Goal: Task Accomplishment & Management: Manage account settings

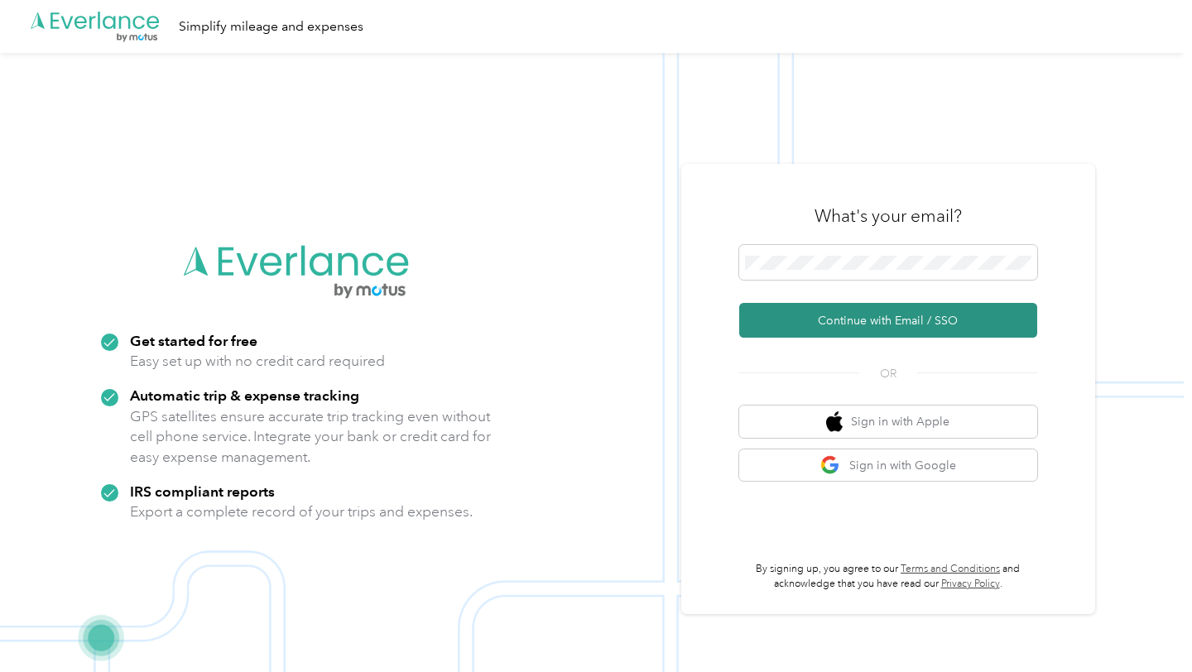
click at [921, 322] on button "Continue with Email / SSO" at bounding box center [888, 320] width 298 height 35
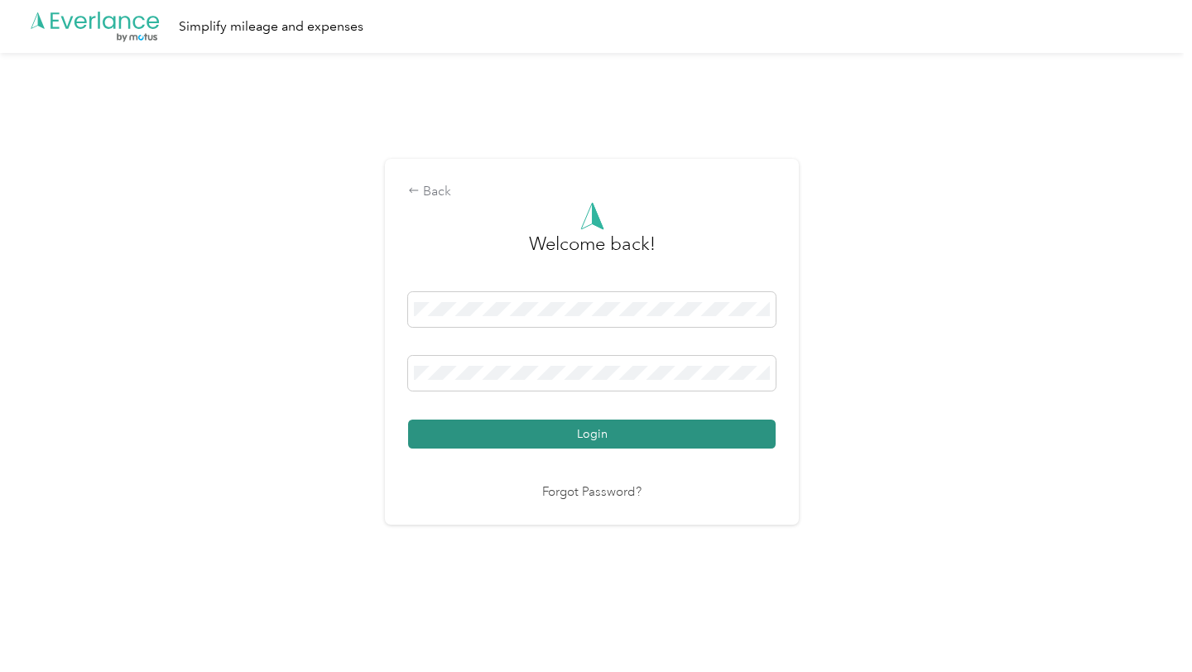
click at [584, 439] on button "Login" at bounding box center [592, 434] width 368 height 29
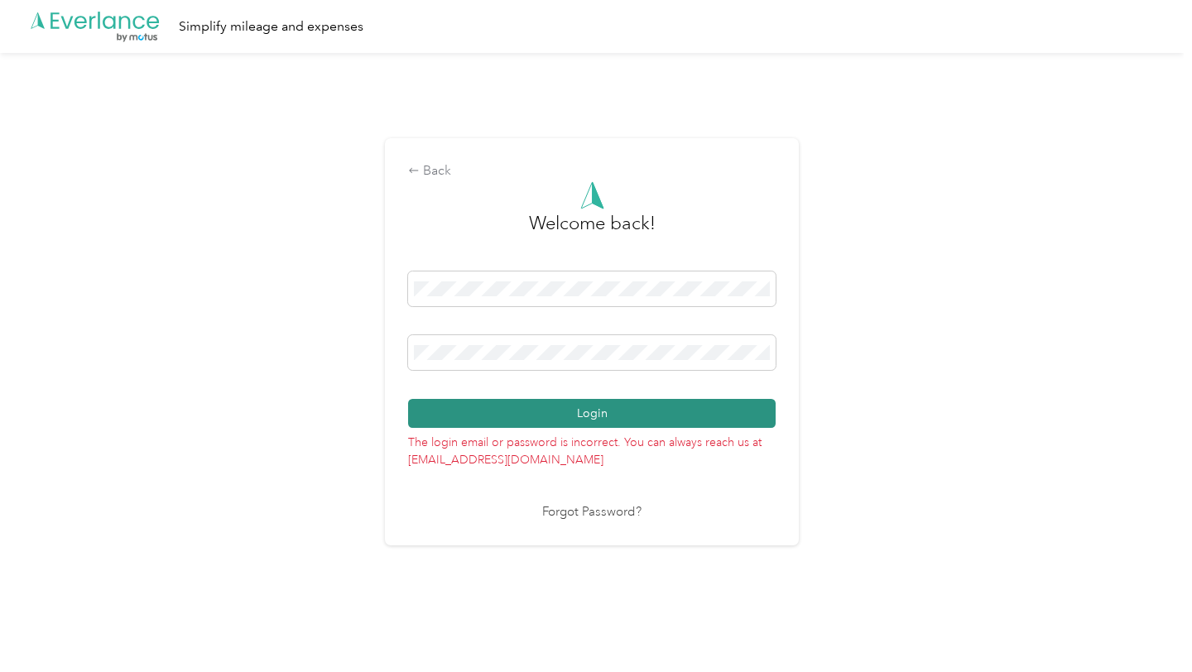
click at [578, 414] on button "Login" at bounding box center [592, 413] width 368 height 29
click at [558, 422] on button "Login" at bounding box center [592, 413] width 368 height 29
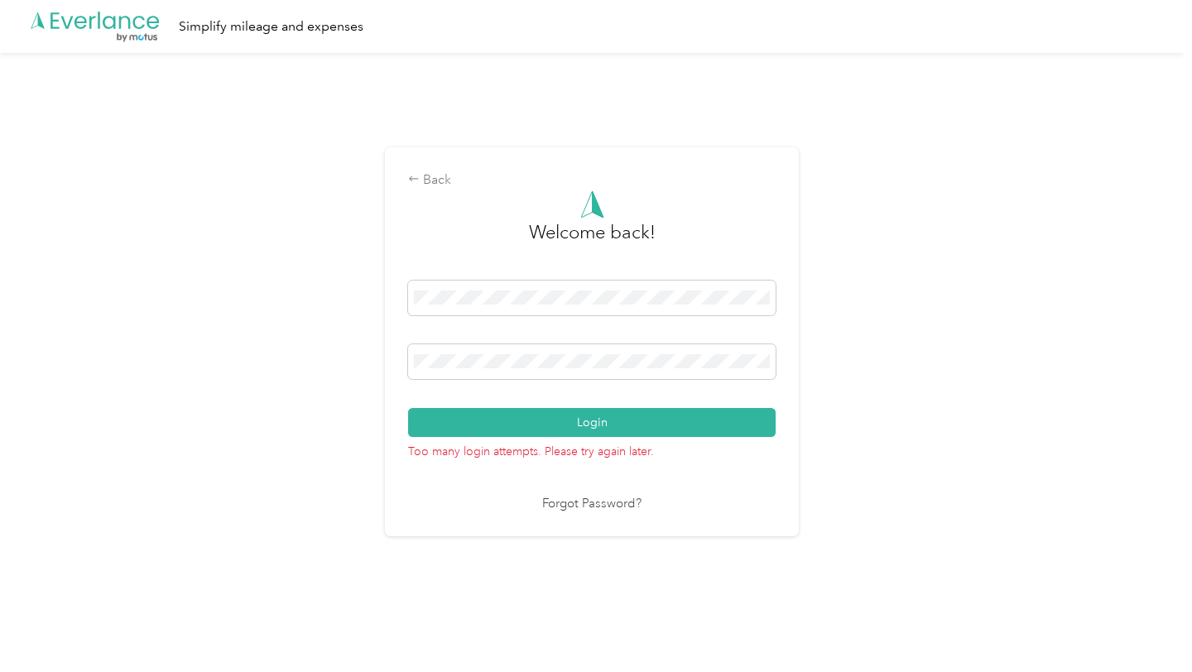
click at [449, 471] on div "Welcome back! Login Too many login attempts. Please try again later. Forgot Pas…" at bounding box center [592, 352] width 368 height 324
click at [587, 507] on link "Forgot Password?" at bounding box center [591, 504] width 99 height 19
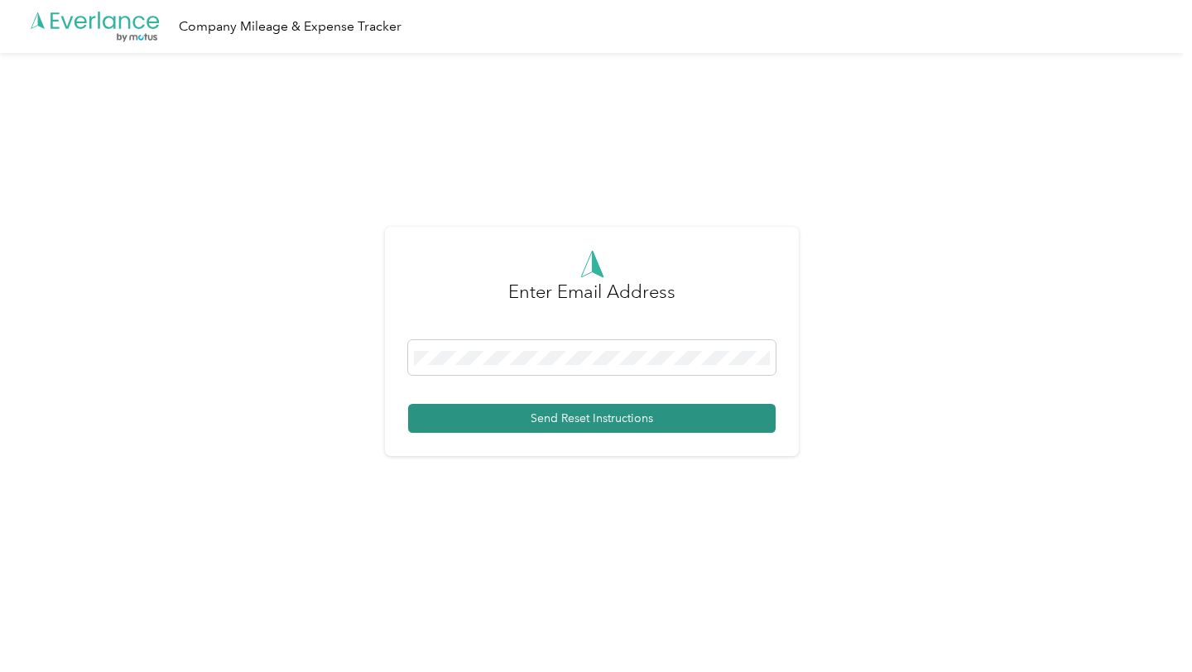
click at [601, 416] on button "Send Reset Instructions" at bounding box center [592, 418] width 368 height 29
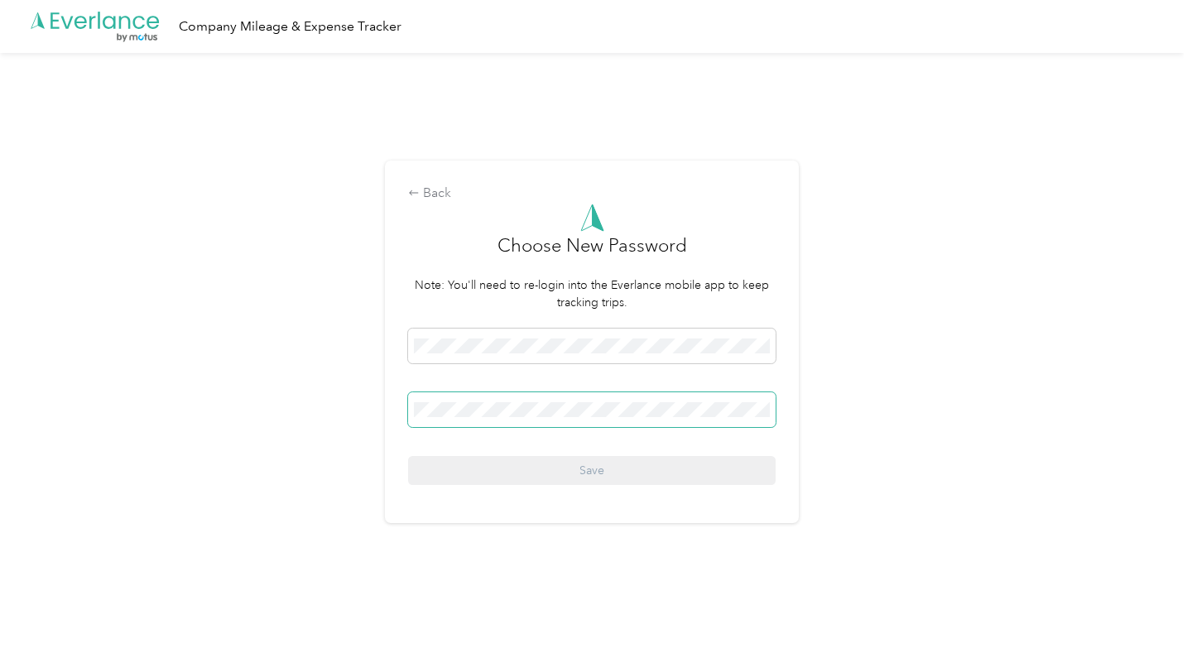
click at [557, 422] on span at bounding box center [592, 409] width 368 height 35
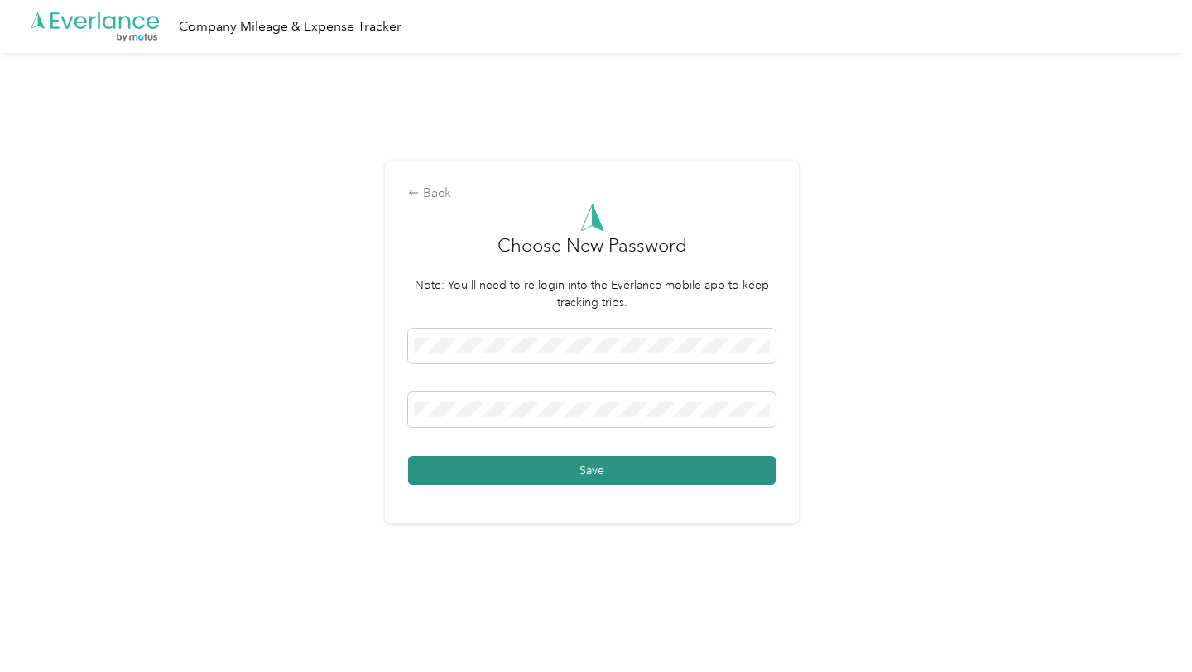
click at [577, 472] on button "Save" at bounding box center [592, 470] width 368 height 29
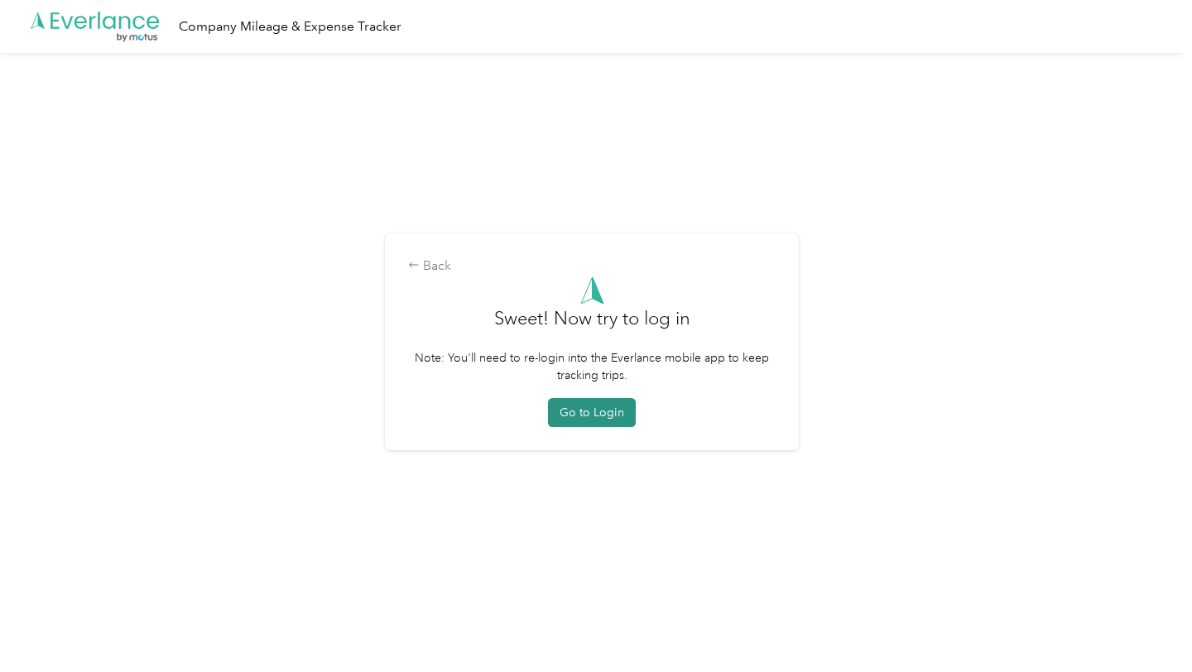
click at [579, 408] on button "Go to Login" at bounding box center [592, 412] width 88 height 29
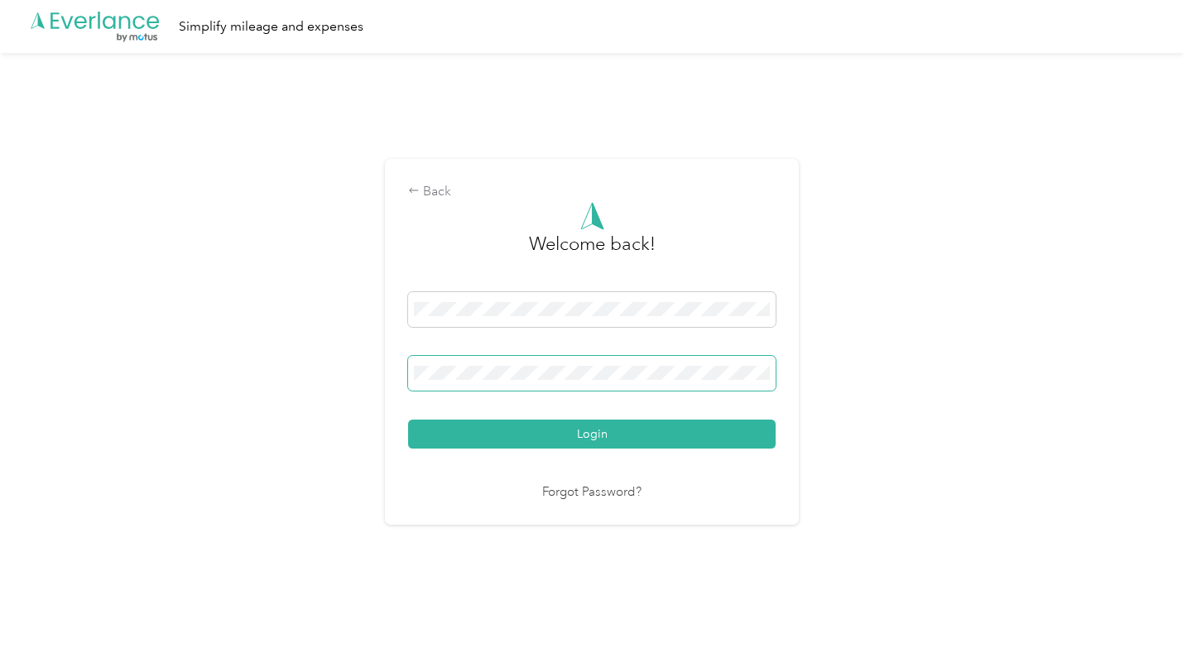
click at [413, 370] on span at bounding box center [592, 373] width 368 height 35
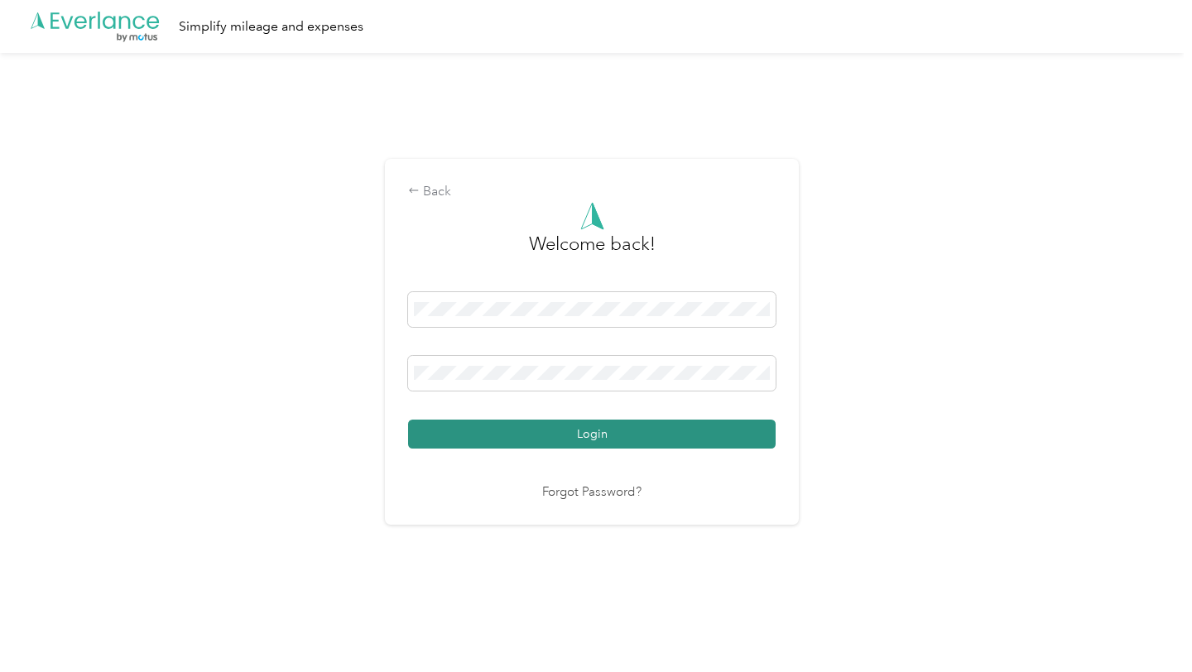
click at [569, 432] on button "Login" at bounding box center [592, 434] width 368 height 29
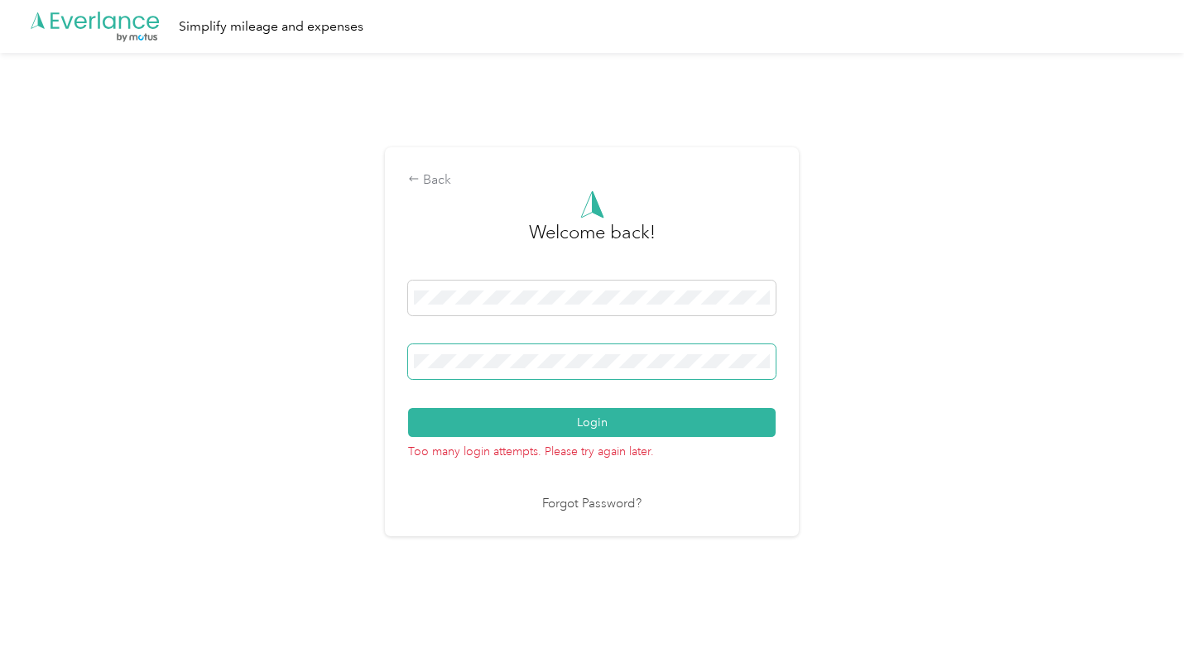
click at [401, 360] on div "Back Welcome back! Login Too many login attempts. Please try again later. Forgo…" at bounding box center [592, 341] width 414 height 389
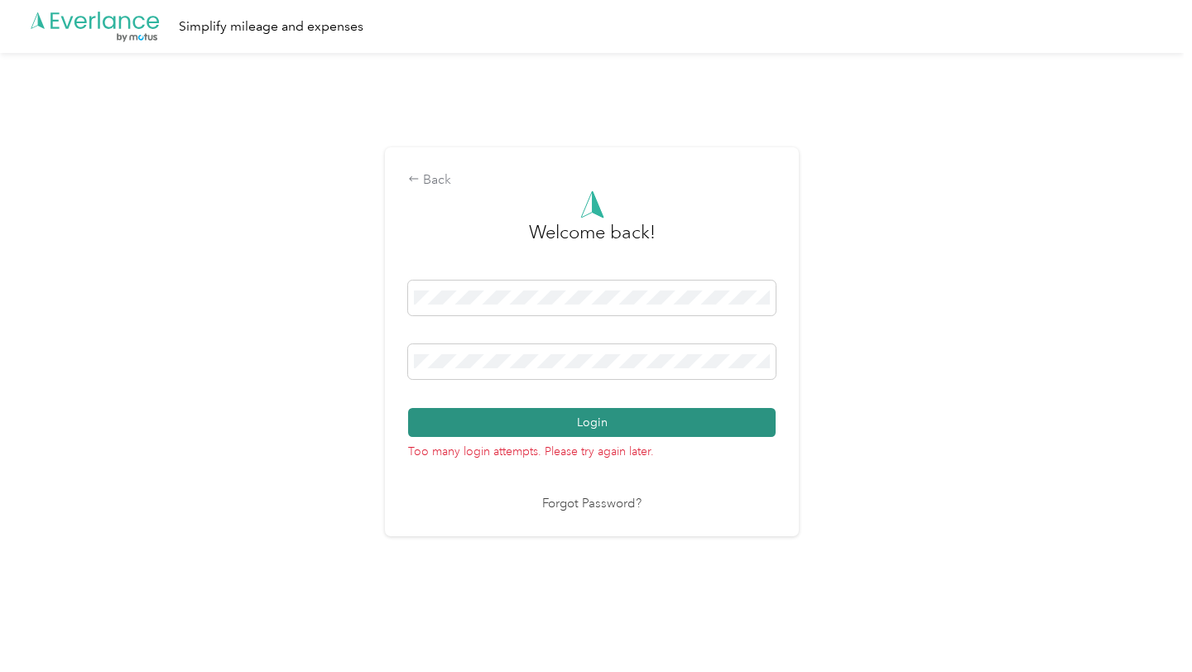
click at [561, 417] on button "Login" at bounding box center [592, 422] width 368 height 29
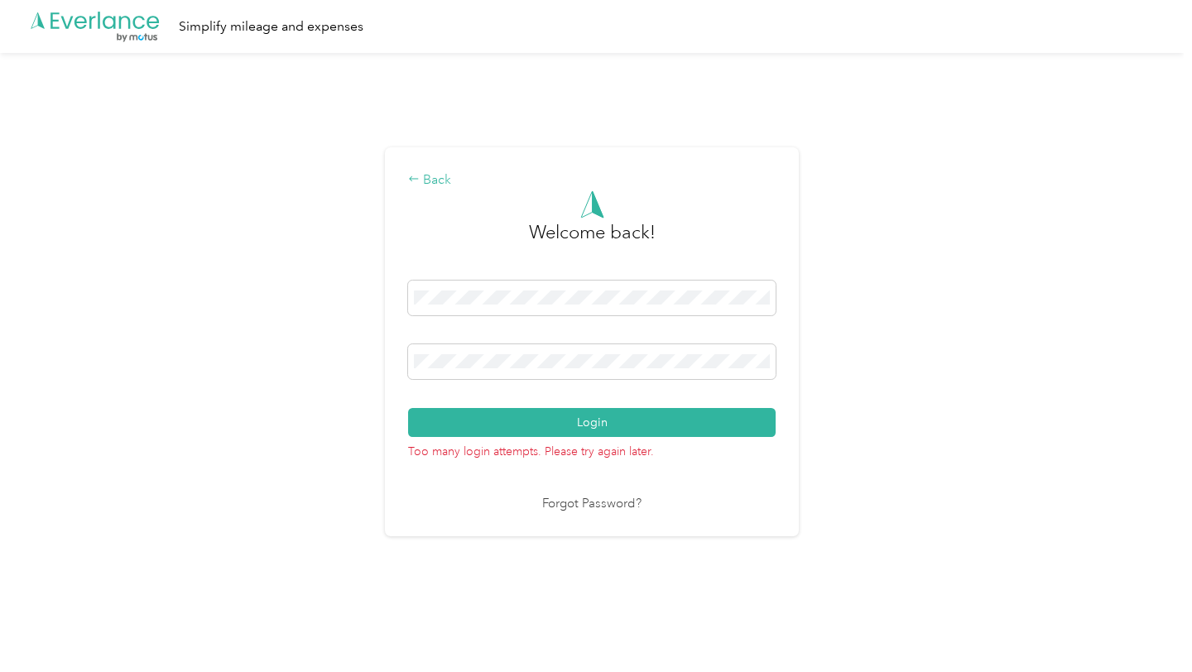
click at [436, 174] on div "Back" at bounding box center [592, 181] width 368 height 20
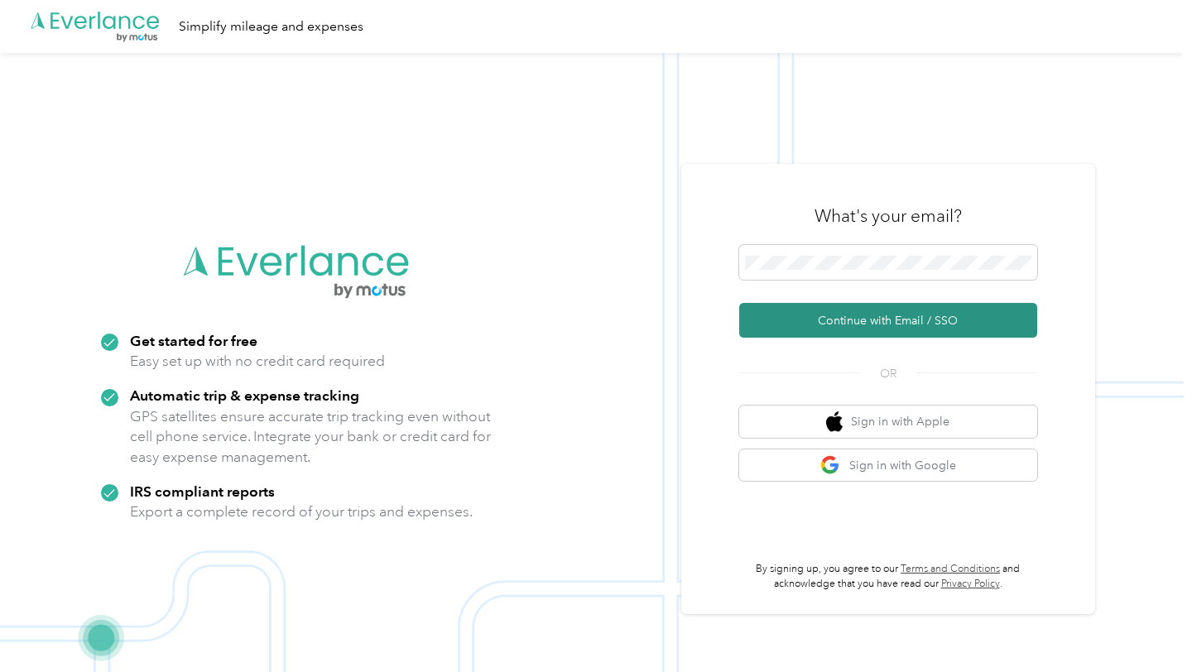
click at [891, 315] on button "Continue with Email / SSO" at bounding box center [888, 320] width 298 height 35
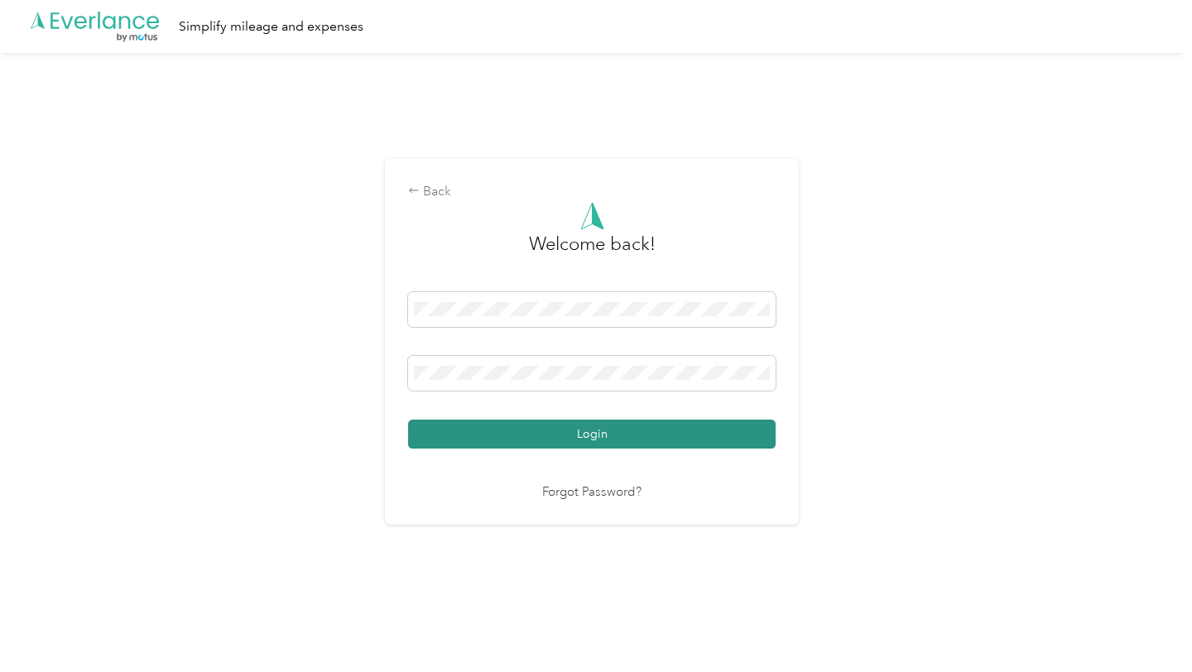
click at [581, 437] on button "Login" at bounding box center [592, 434] width 368 height 29
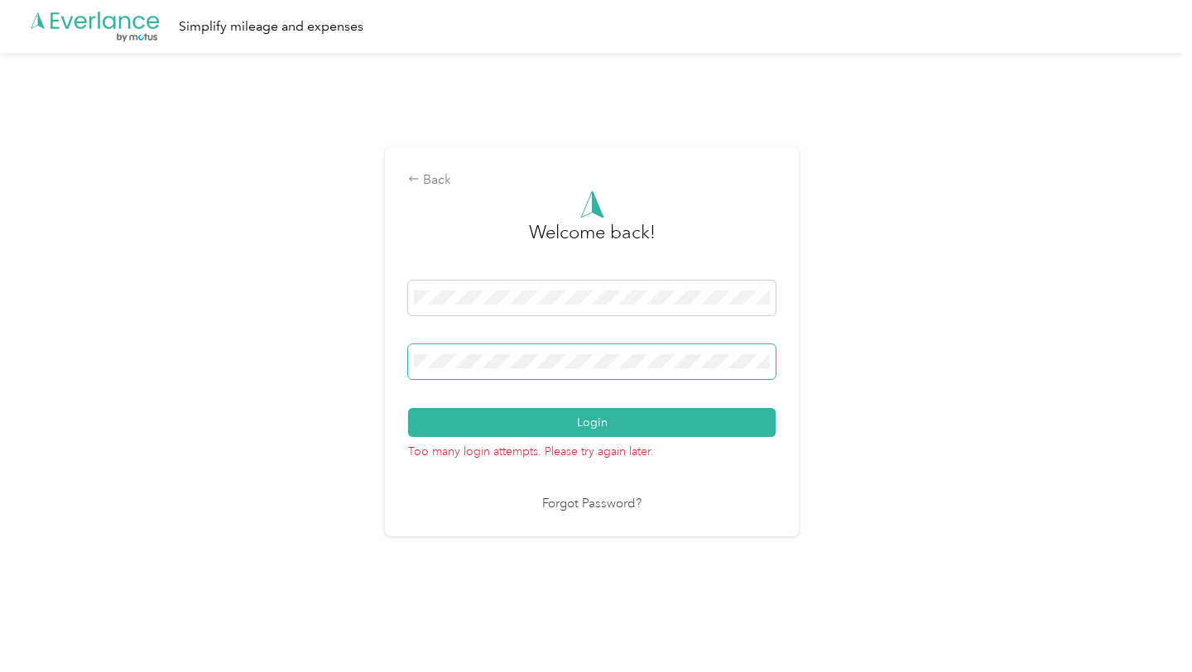
click at [408, 360] on div "Back Welcome back! Login Too many login attempts. Please try again later. Forgo…" at bounding box center [592, 341] width 414 height 389
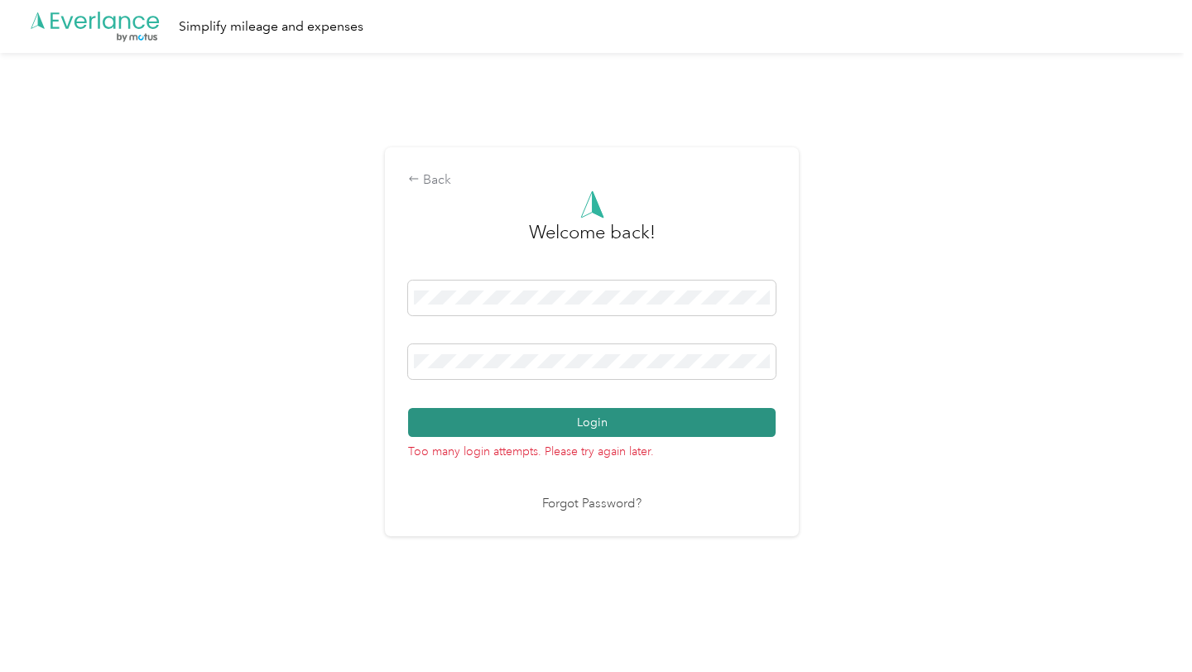
click at [624, 421] on button "Login" at bounding box center [592, 422] width 368 height 29
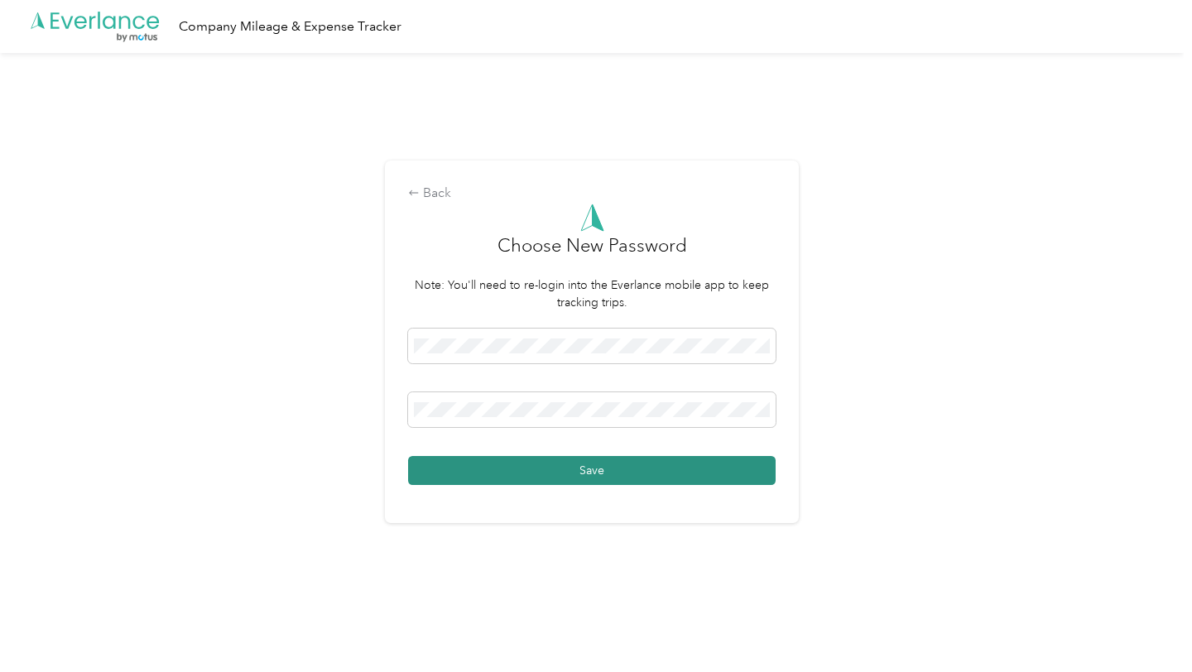
click at [560, 472] on button "Save" at bounding box center [592, 470] width 368 height 29
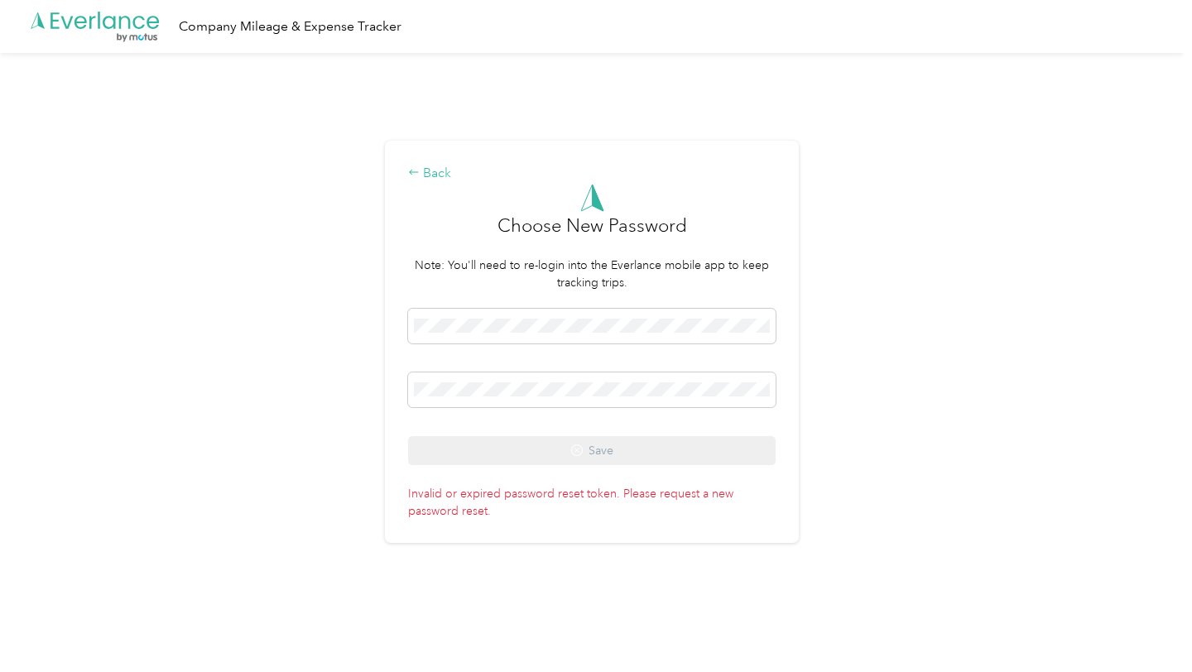
click at [431, 179] on div "Back" at bounding box center [592, 174] width 368 height 20
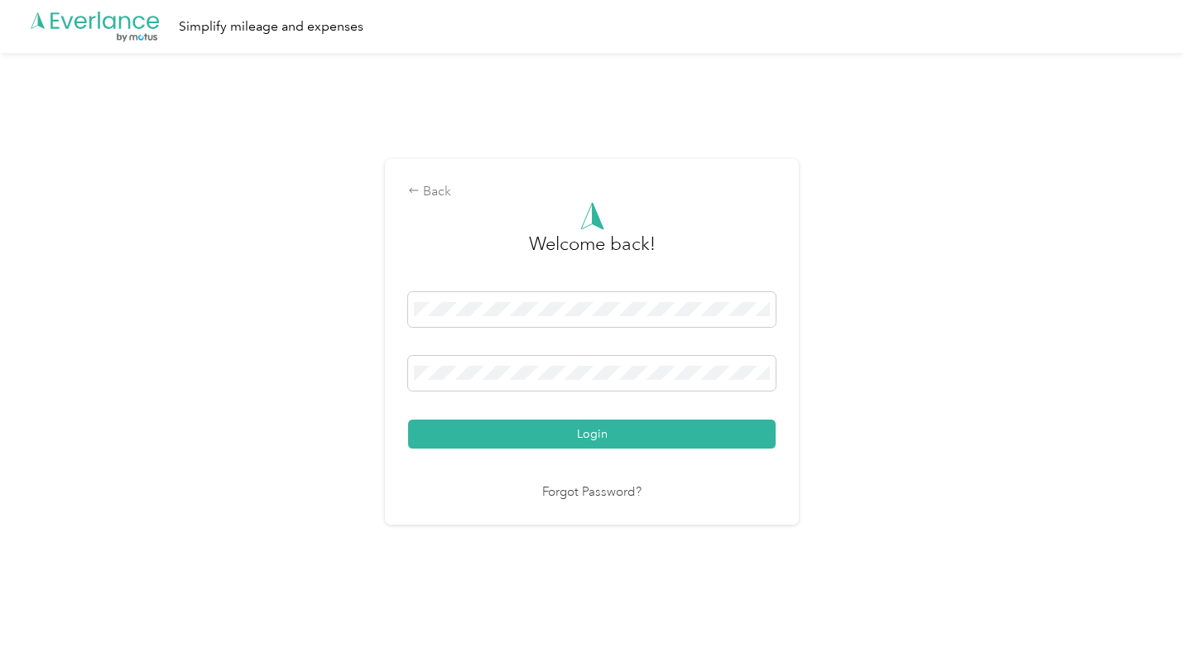
click at [627, 493] on link "Forgot Password?" at bounding box center [591, 492] width 99 height 19
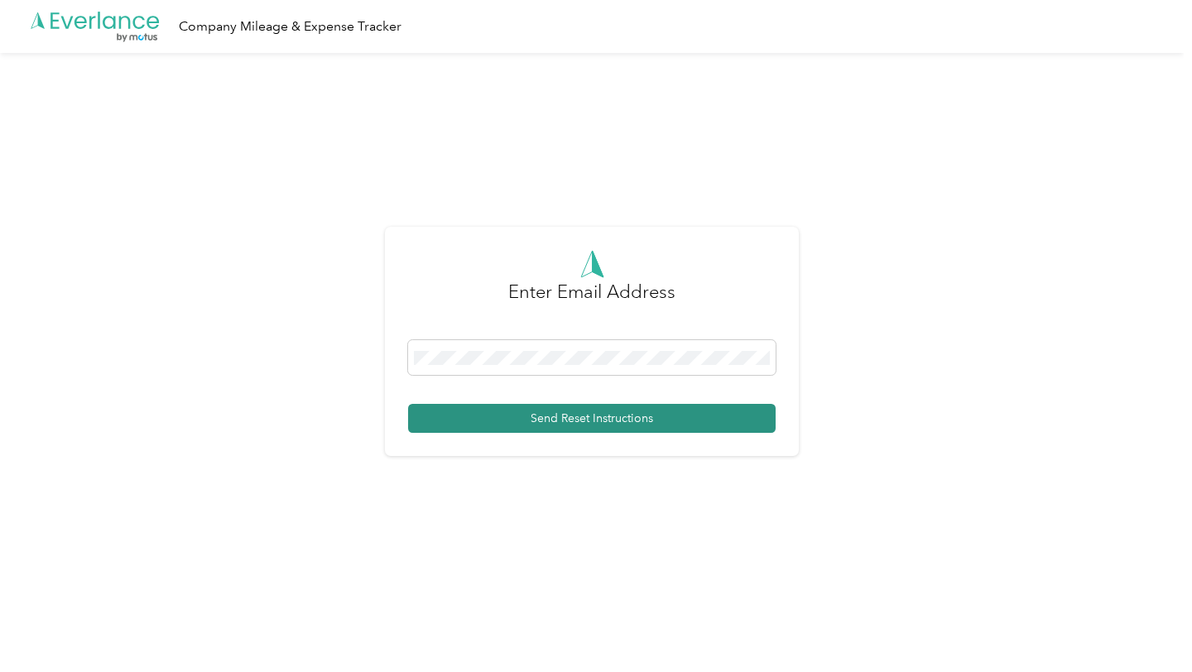
click at [603, 427] on button "Send Reset Instructions" at bounding box center [592, 418] width 368 height 29
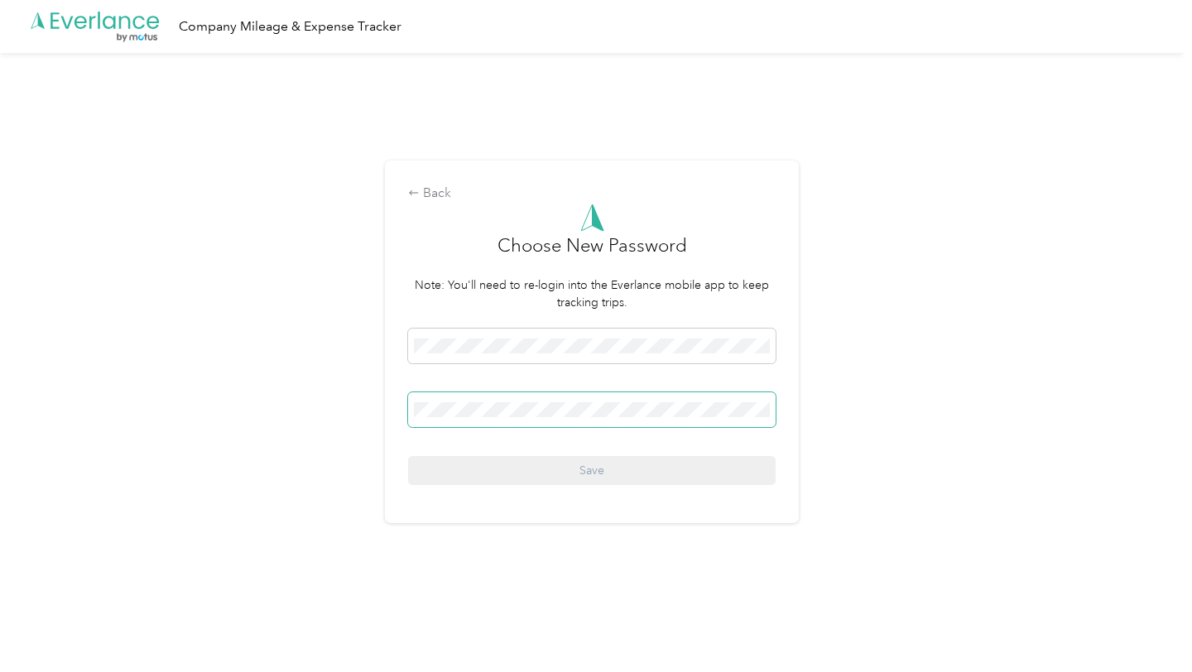
click at [498, 401] on span at bounding box center [592, 409] width 368 height 35
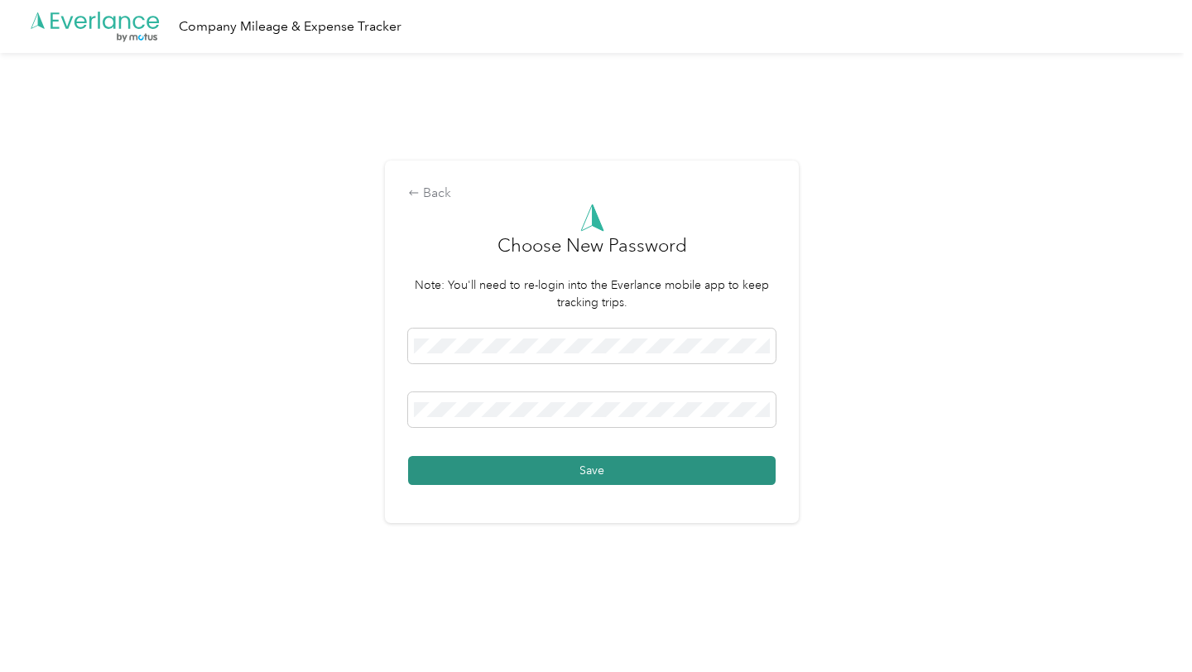
click at [579, 474] on button "Save" at bounding box center [592, 470] width 368 height 29
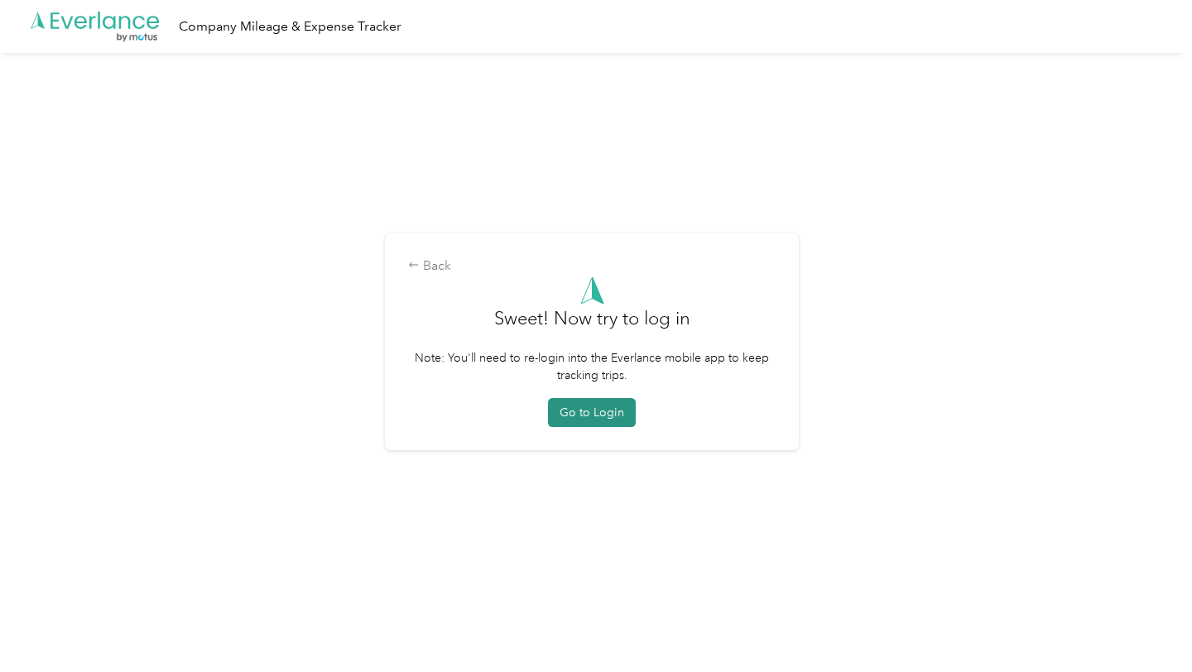
click at [587, 408] on button "Go to Login" at bounding box center [592, 412] width 88 height 29
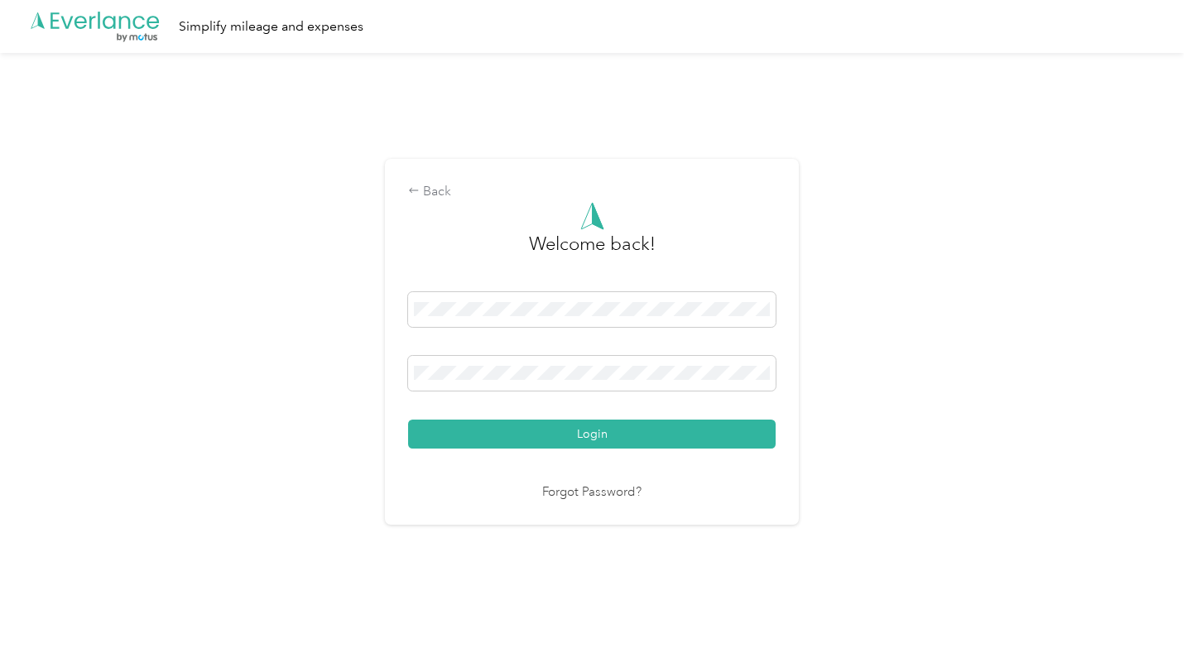
click at [404, 367] on div "Back Welcome back! Login Forgot Password?" at bounding box center [592, 342] width 414 height 366
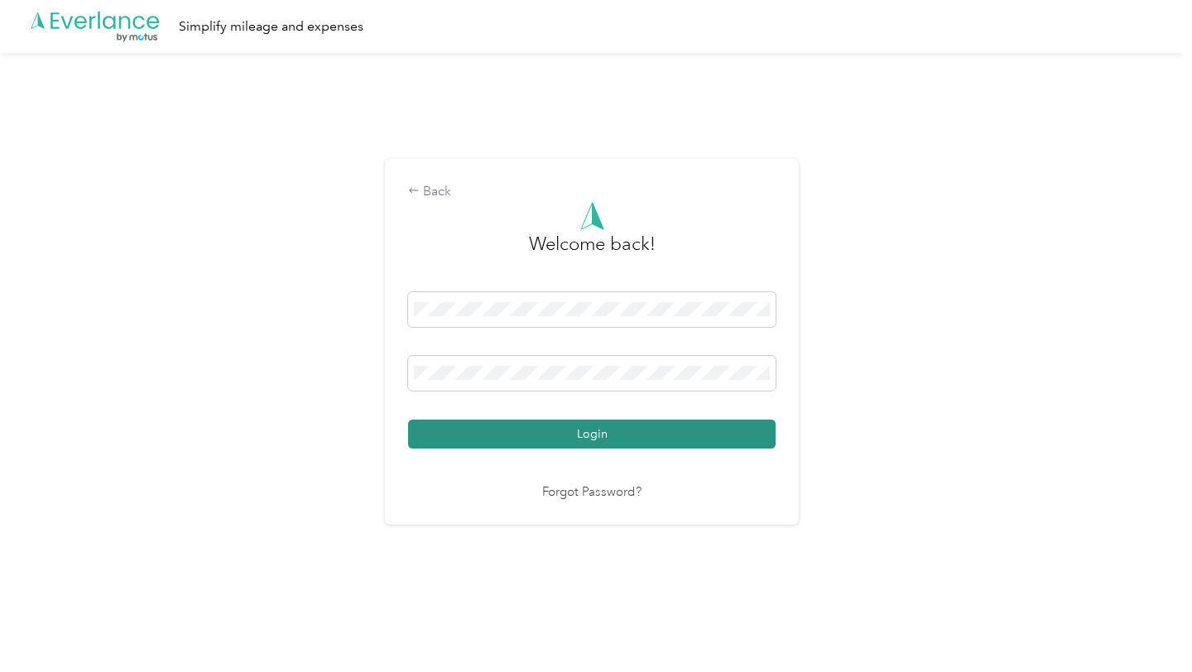
click at [565, 444] on button "Login" at bounding box center [592, 434] width 368 height 29
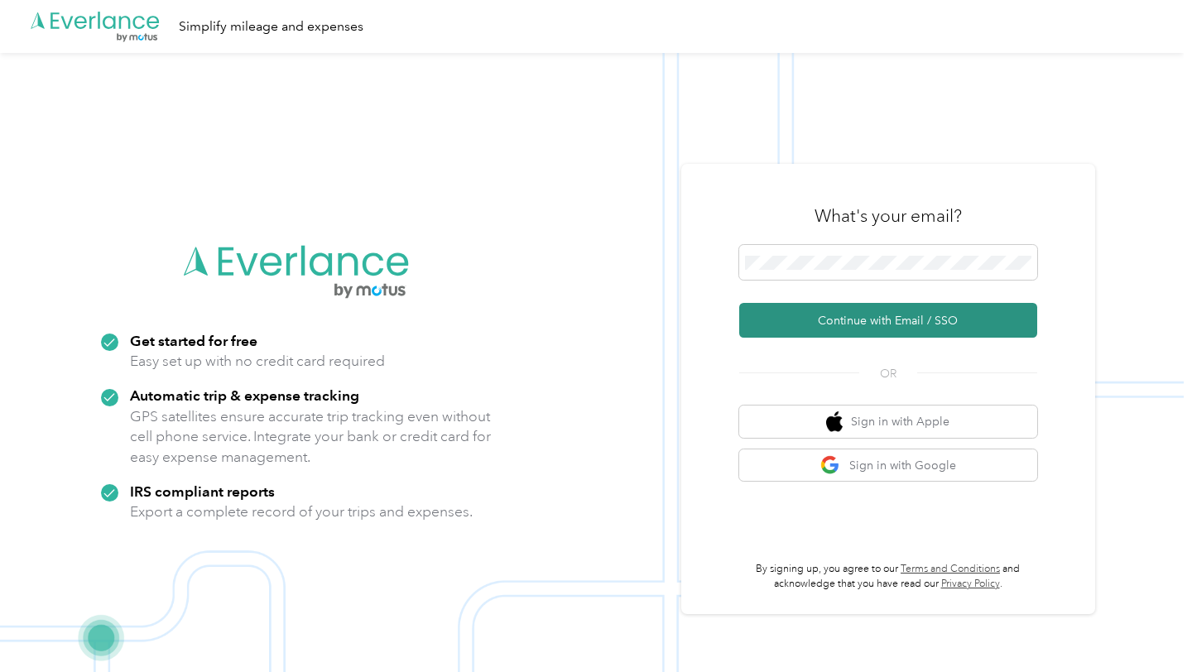
click at [909, 315] on button "Continue with Email / SSO" at bounding box center [888, 320] width 298 height 35
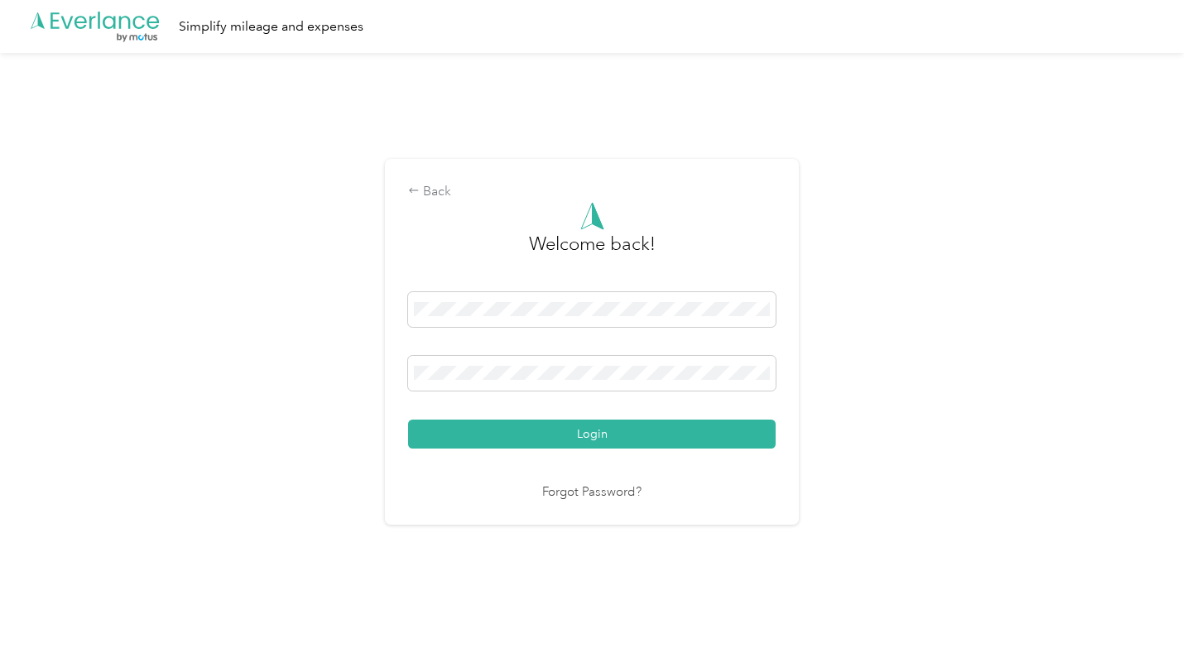
click at [406, 372] on div "Back Welcome back! Login Forgot Password?" at bounding box center [592, 342] width 414 height 366
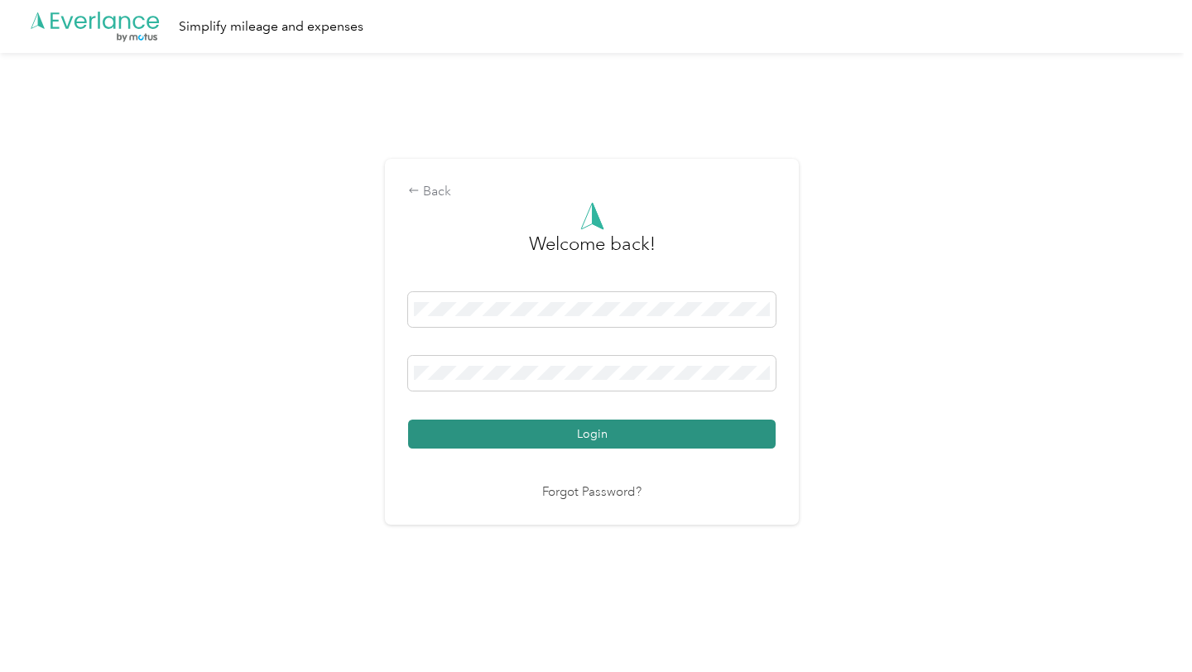
click at [567, 427] on button "Login" at bounding box center [592, 434] width 368 height 29
